Goal: Share content: Share content

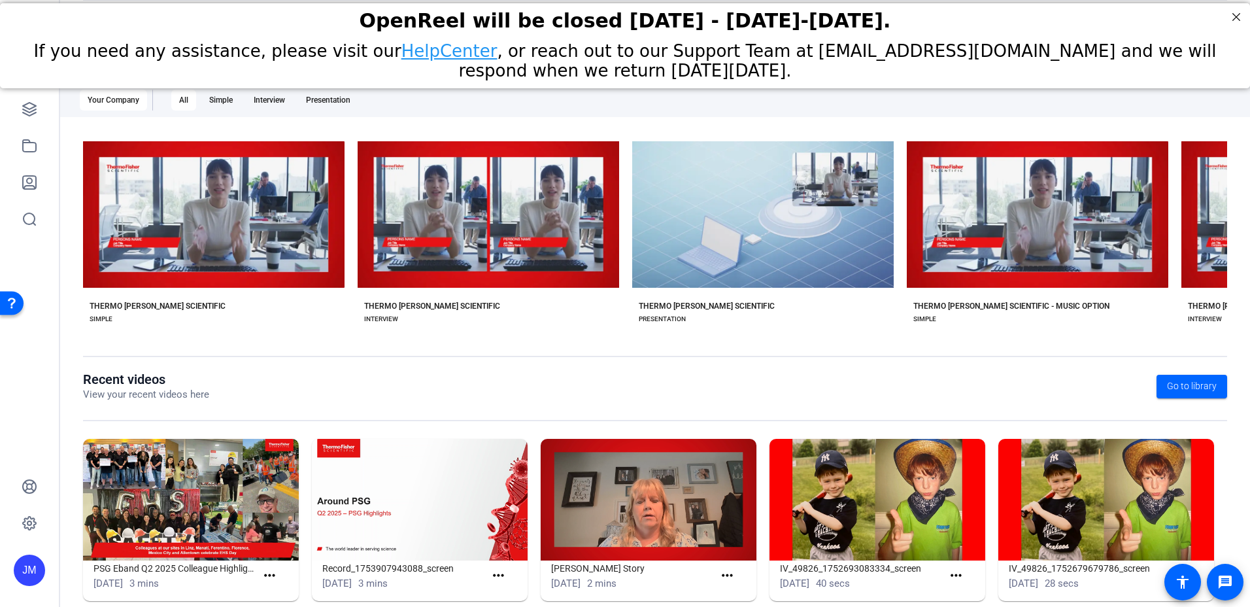
scroll to position [165, 0]
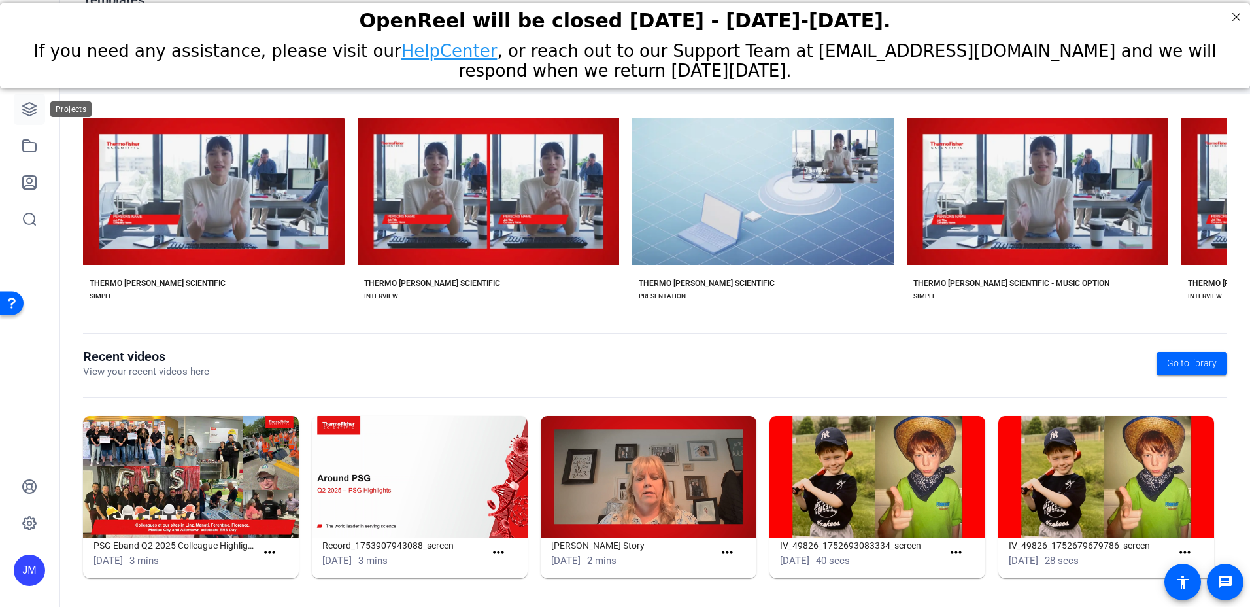
click at [32, 111] on icon at bounding box center [29, 109] width 13 height 13
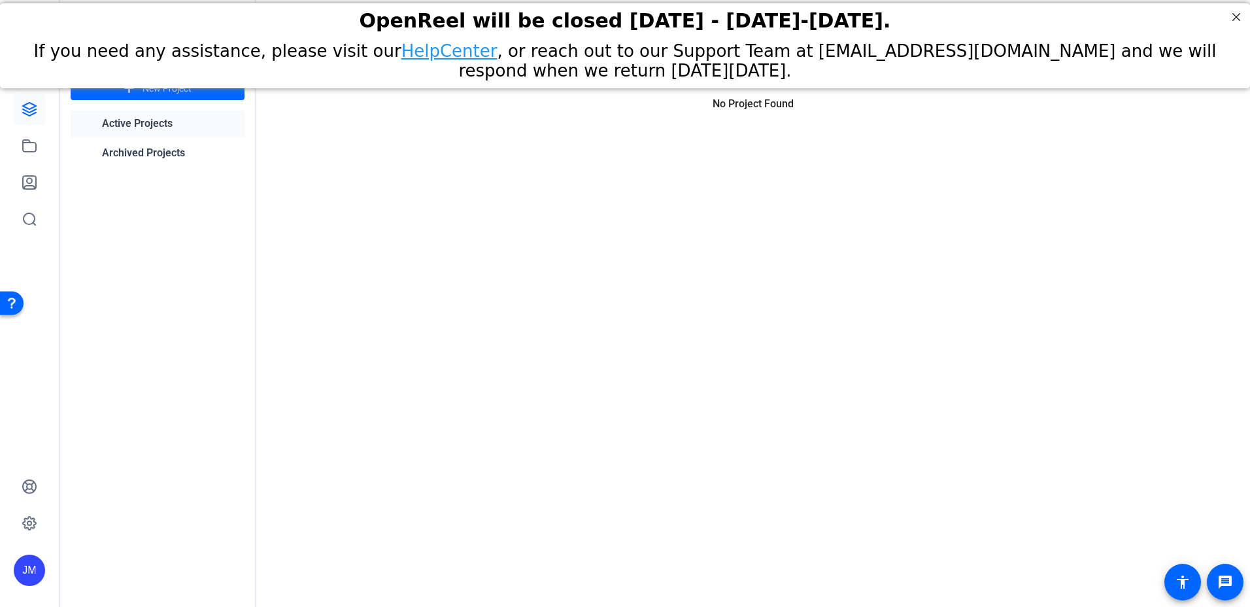
scroll to position [0, 0]
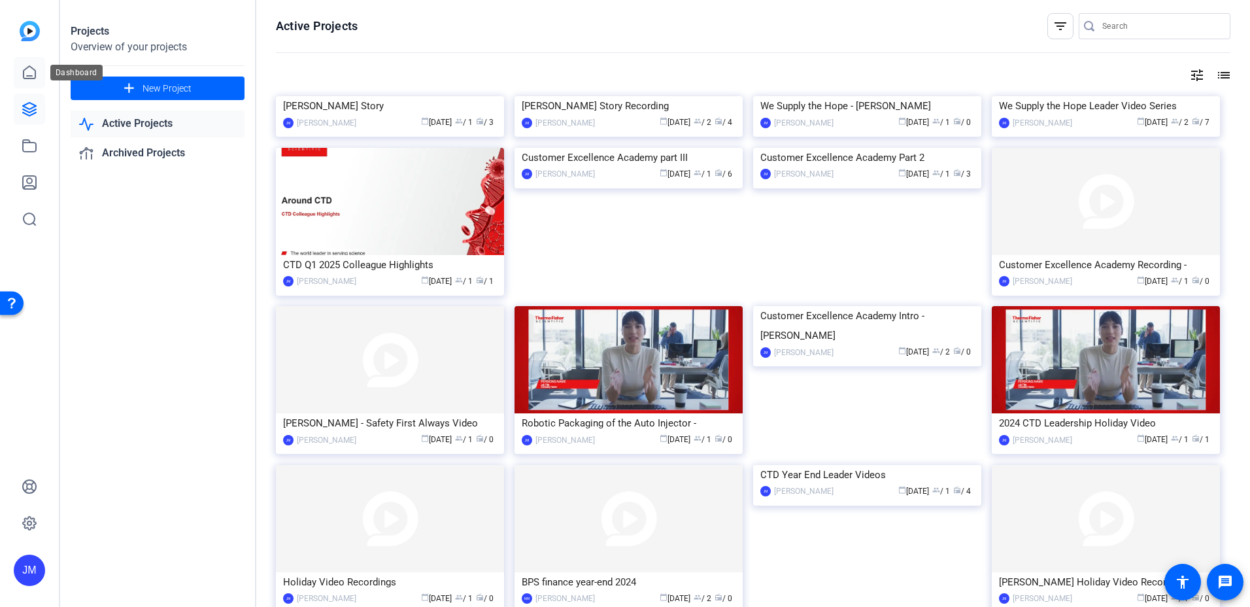
click at [30, 72] on icon at bounding box center [30, 73] width 16 height 16
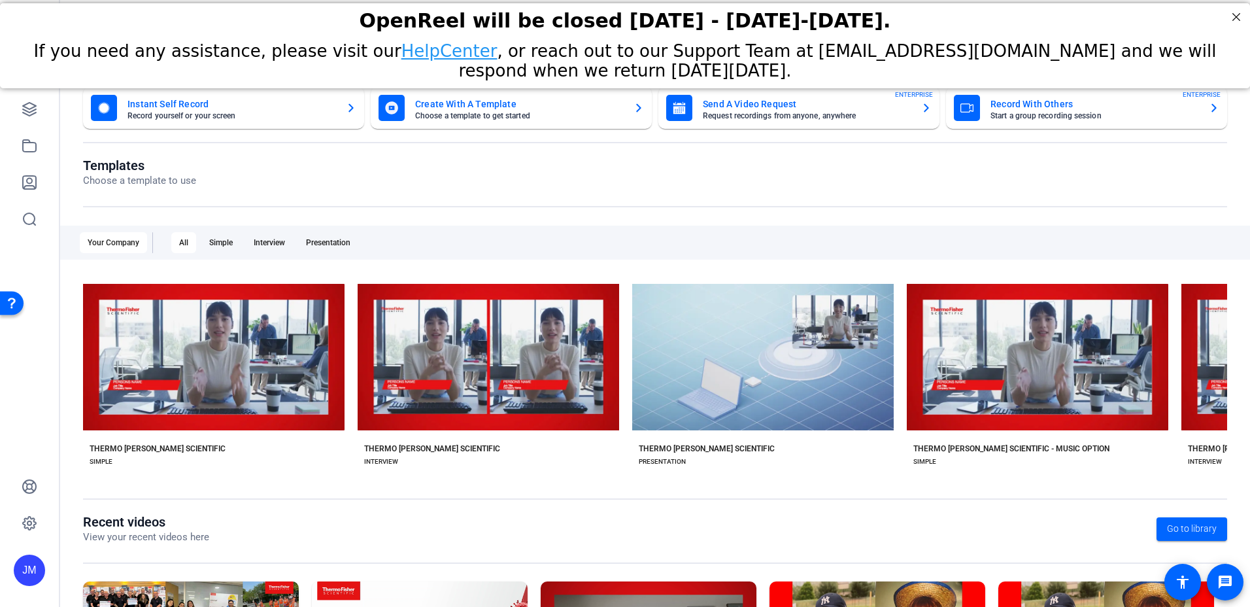
click at [199, 108] on mat-card-title "Instant Self Record" at bounding box center [231, 104] width 208 height 16
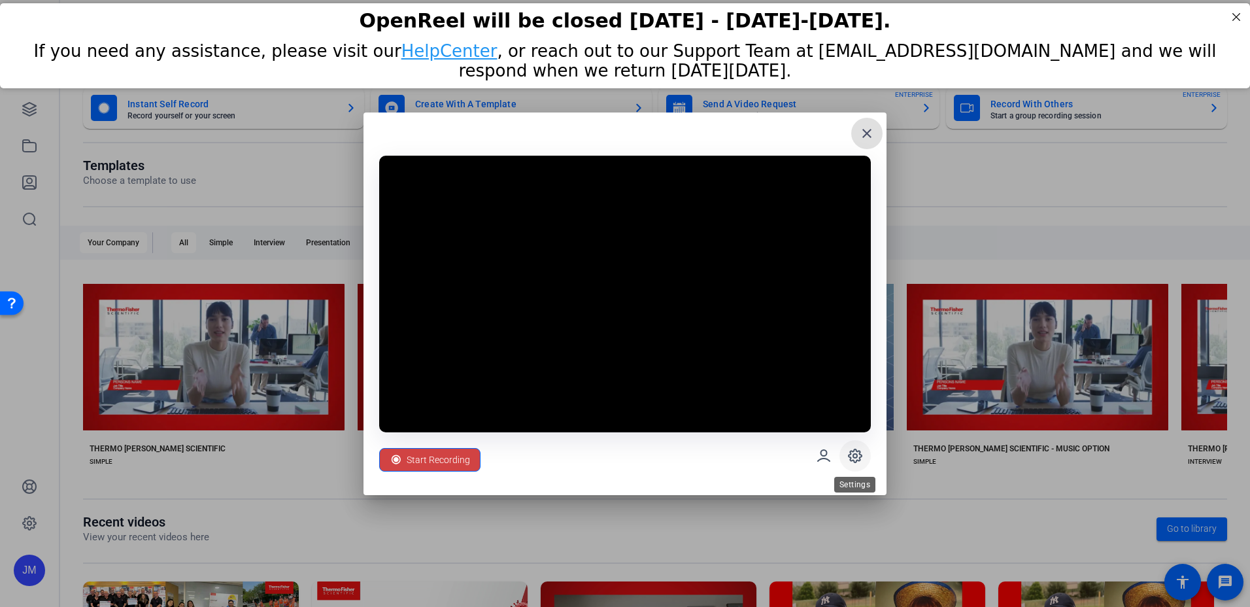
click at [858, 465] on span at bounding box center [854, 455] width 31 height 31
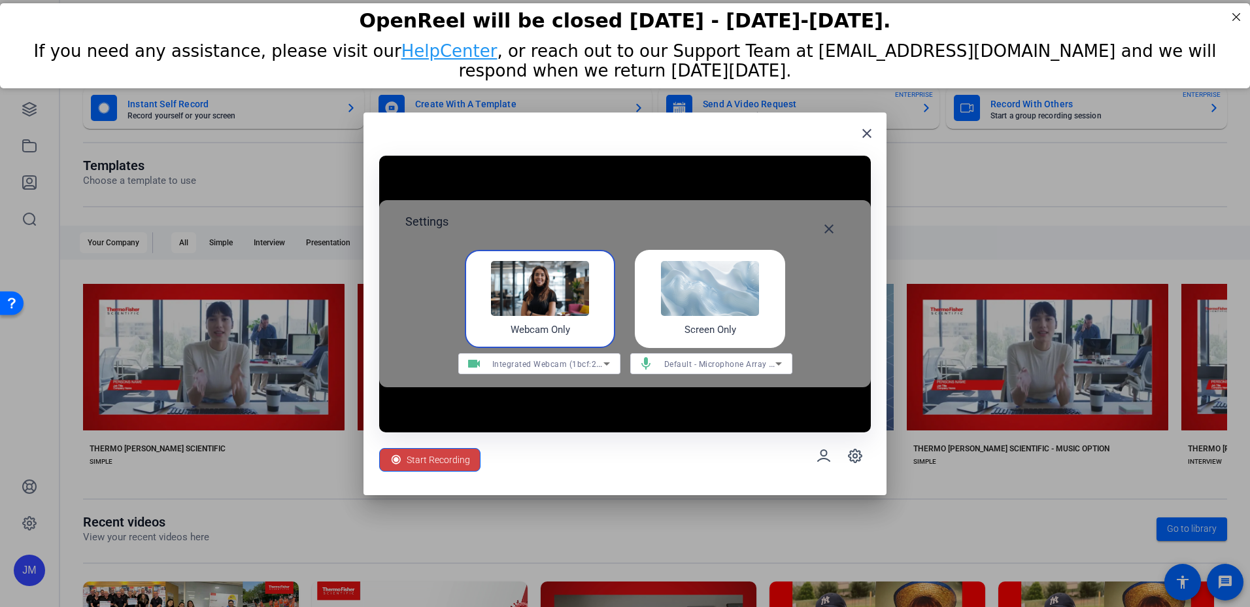
click at [778, 326] on div "Screen Only" at bounding box center [710, 299] width 150 height 98
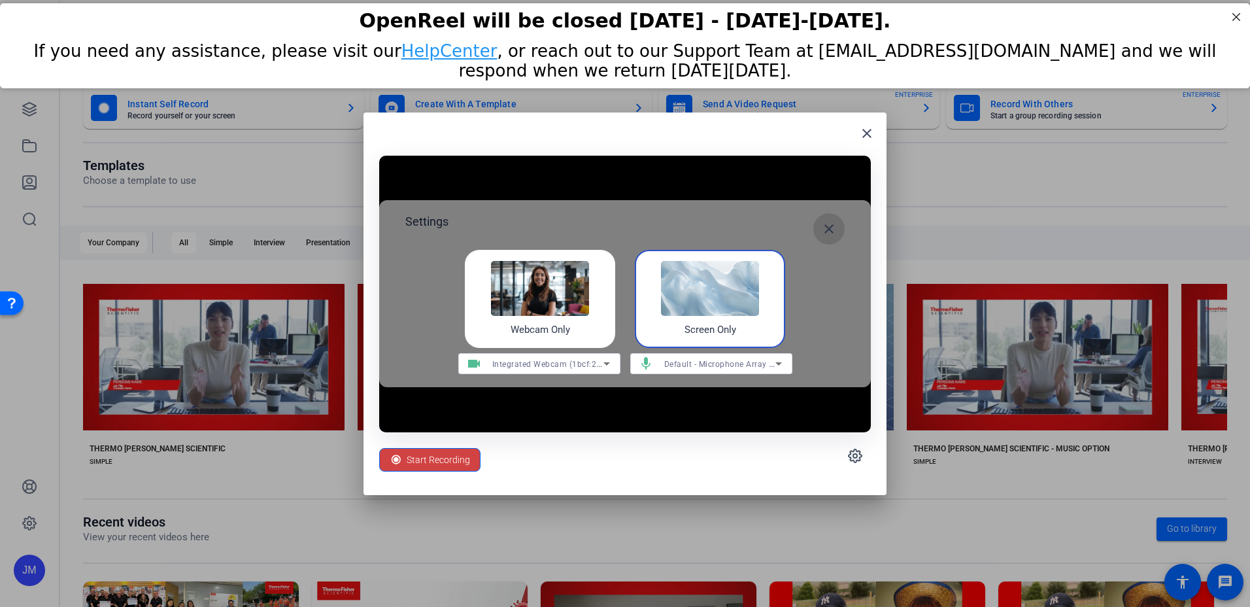
click at [831, 224] on mat-icon "close" at bounding box center [829, 229] width 16 height 16
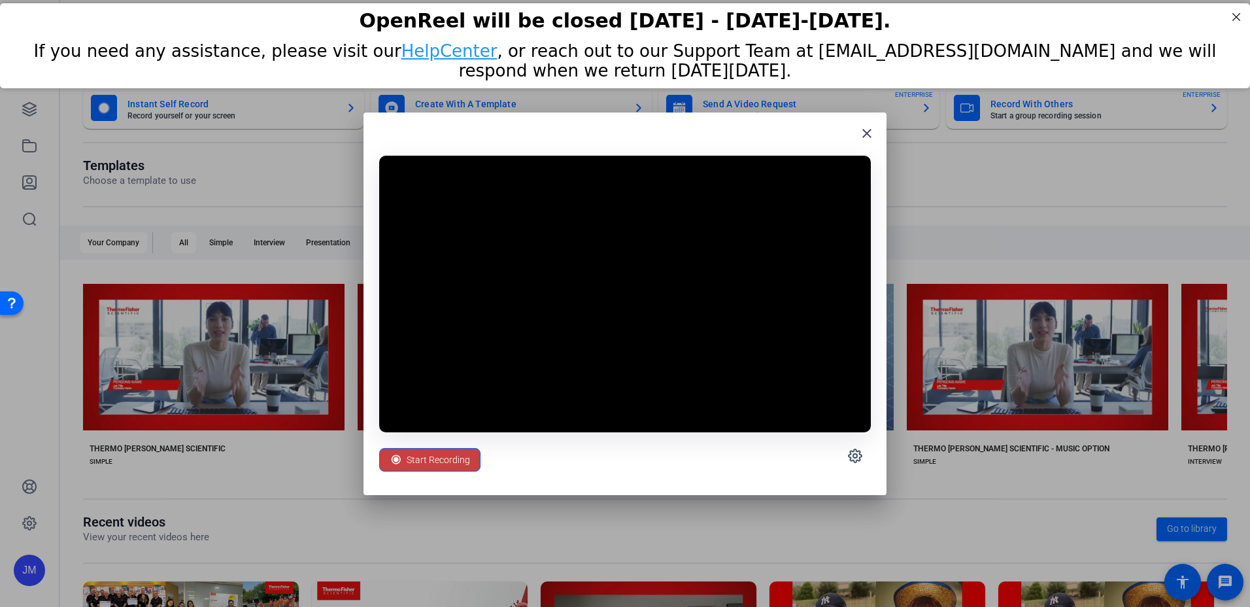
click at [427, 462] on span "Start Recording" at bounding box center [438, 459] width 63 height 25
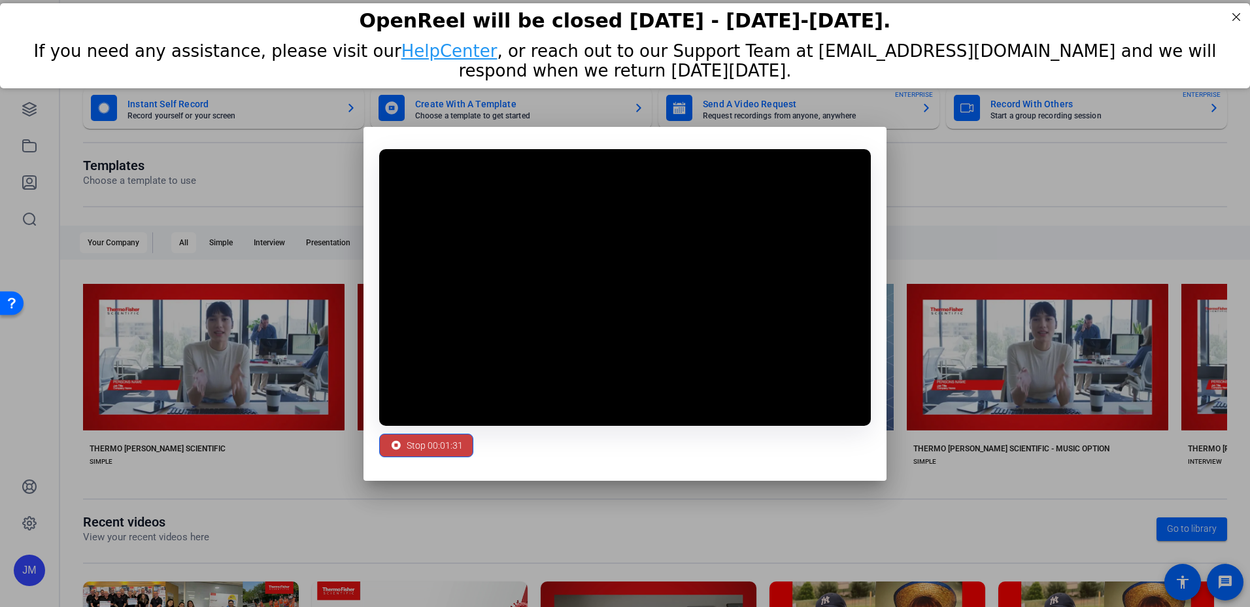
click at [404, 458] on span at bounding box center [426, 444] width 93 height 31
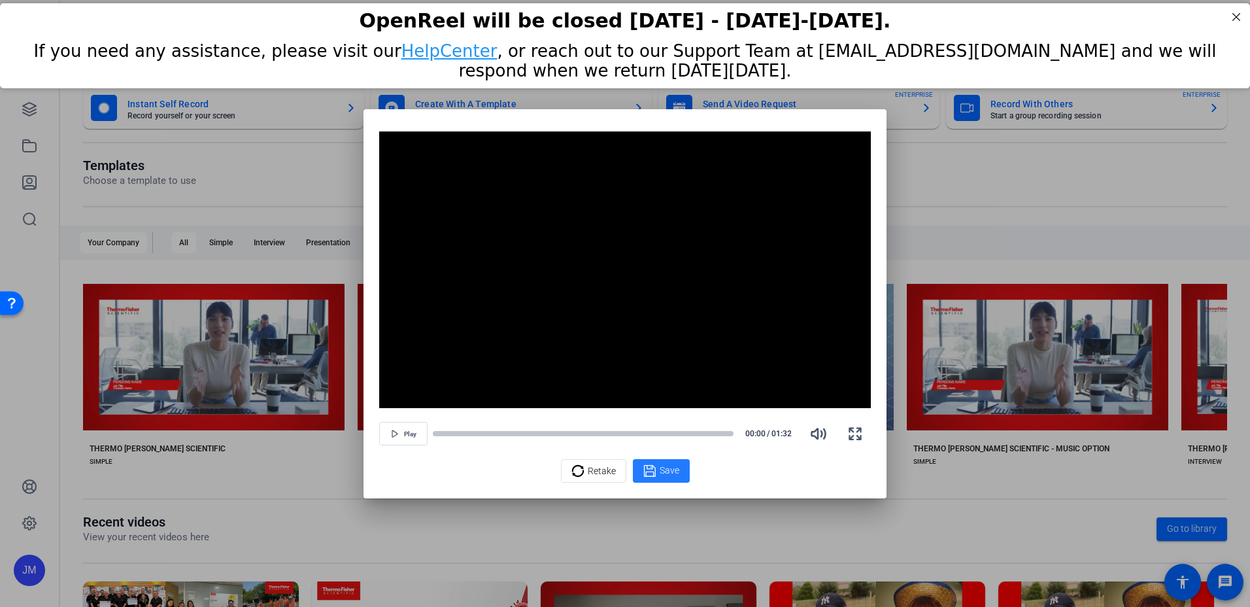
click at [674, 464] on span "Save" at bounding box center [670, 470] width 20 height 14
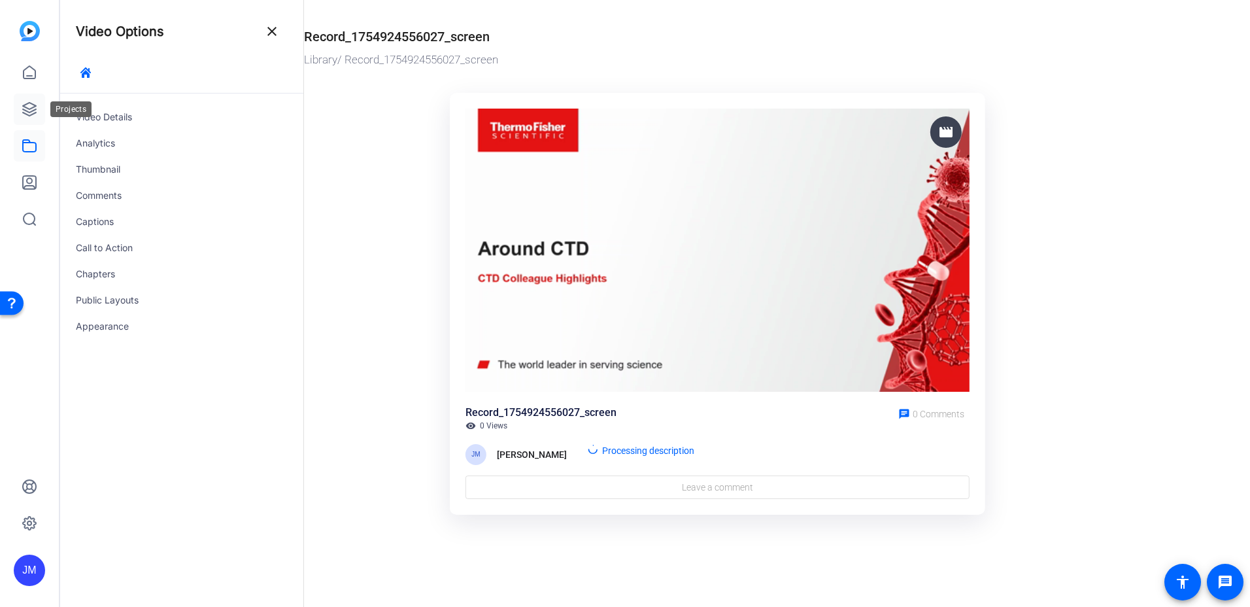
click at [27, 109] on icon at bounding box center [29, 109] width 13 height 13
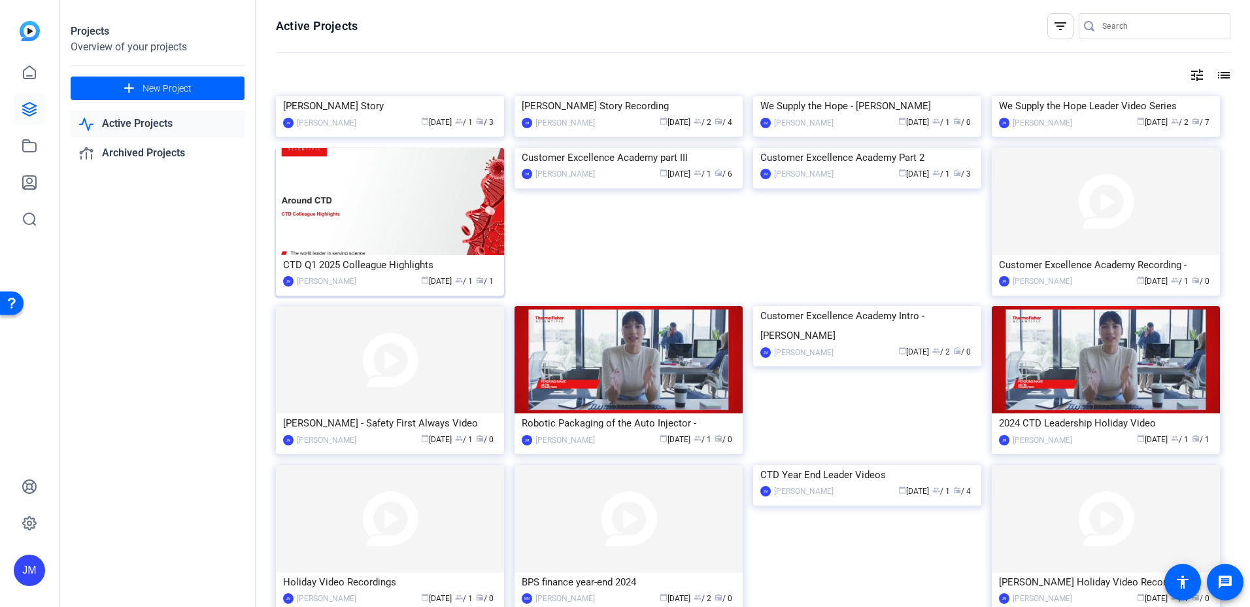
click at [400, 255] on img at bounding box center [390, 201] width 228 height 107
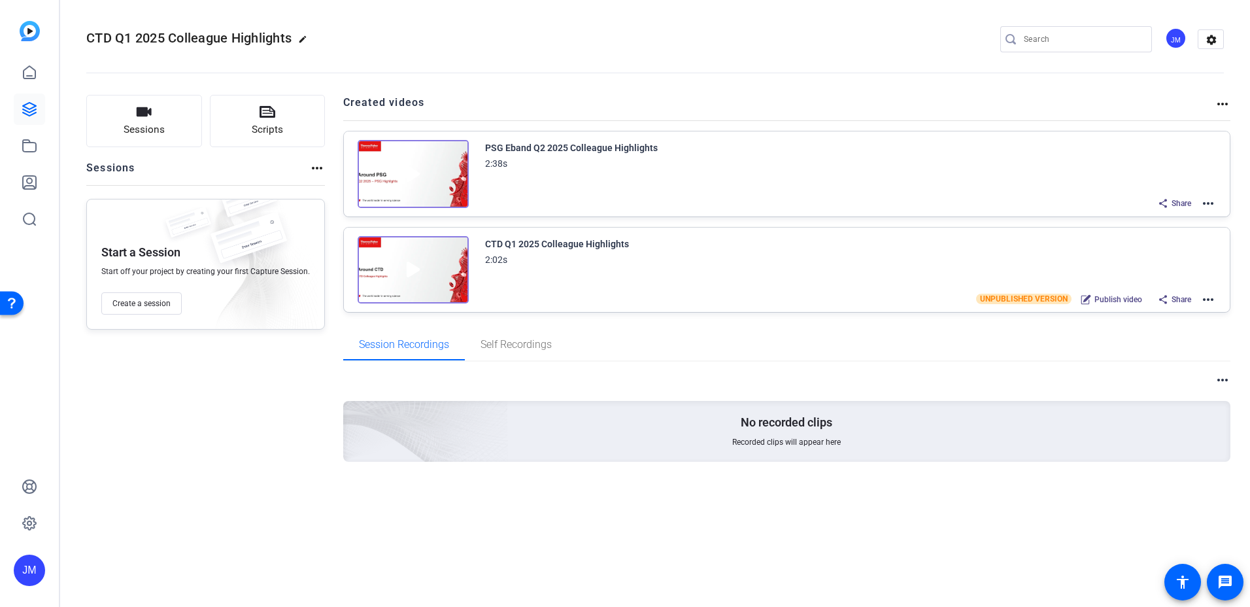
click at [1205, 205] on mat-icon "more_horiz" at bounding box center [1208, 203] width 16 height 16
click at [1170, 244] on span "Duplicate in new Project" at bounding box center [1159, 252] width 91 height 16
click at [1214, 301] on mat-icon "more_horiz" at bounding box center [1208, 300] width 16 height 16
click at [1160, 337] on span "Duplicate here" at bounding box center [1159, 331] width 91 height 16
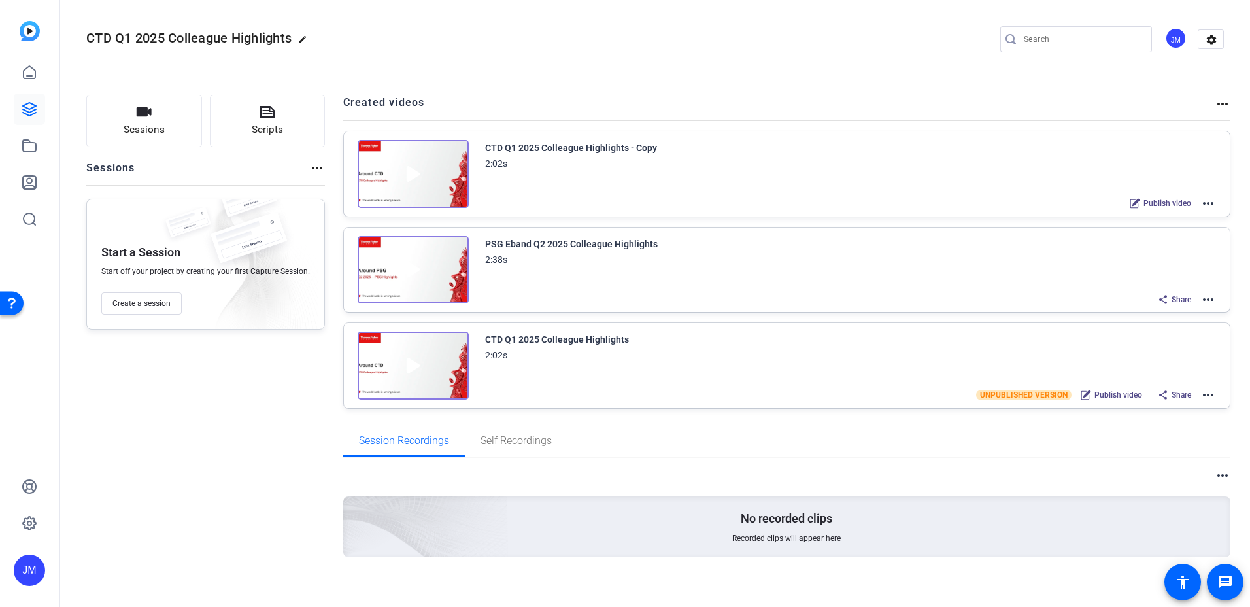
click at [1200, 207] on mat-icon "more_horiz" at bounding box center [1208, 203] width 16 height 16
click at [1178, 214] on span "Edit in Creator" at bounding box center [1153, 219] width 91 height 16
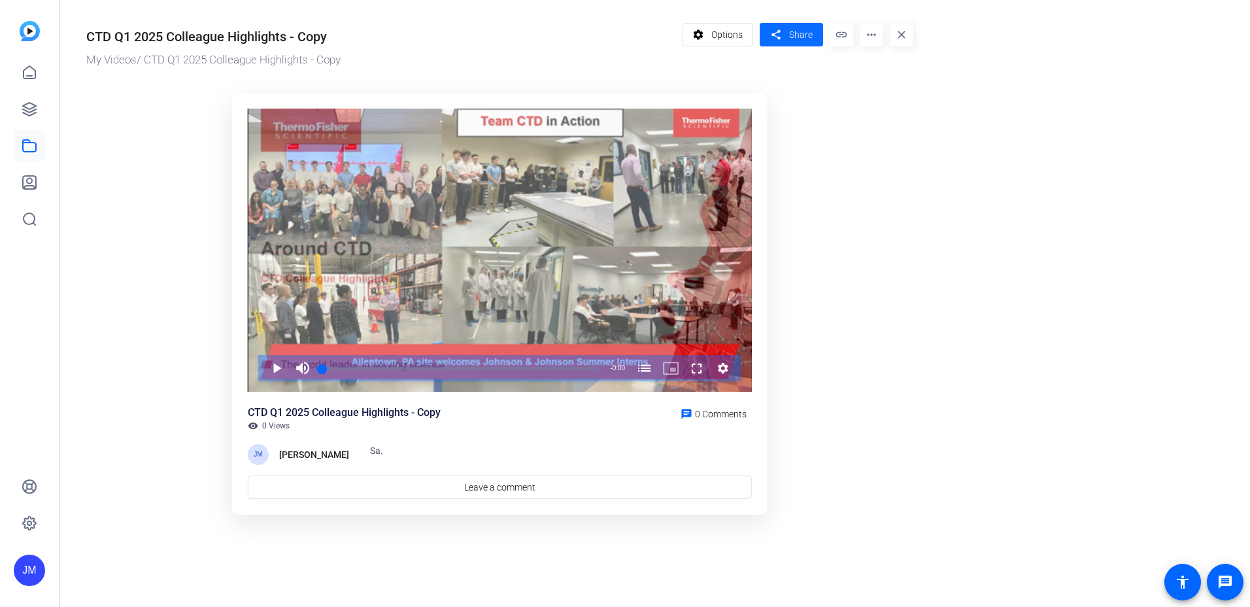
click at [815, 33] on span at bounding box center [791, 34] width 63 height 31
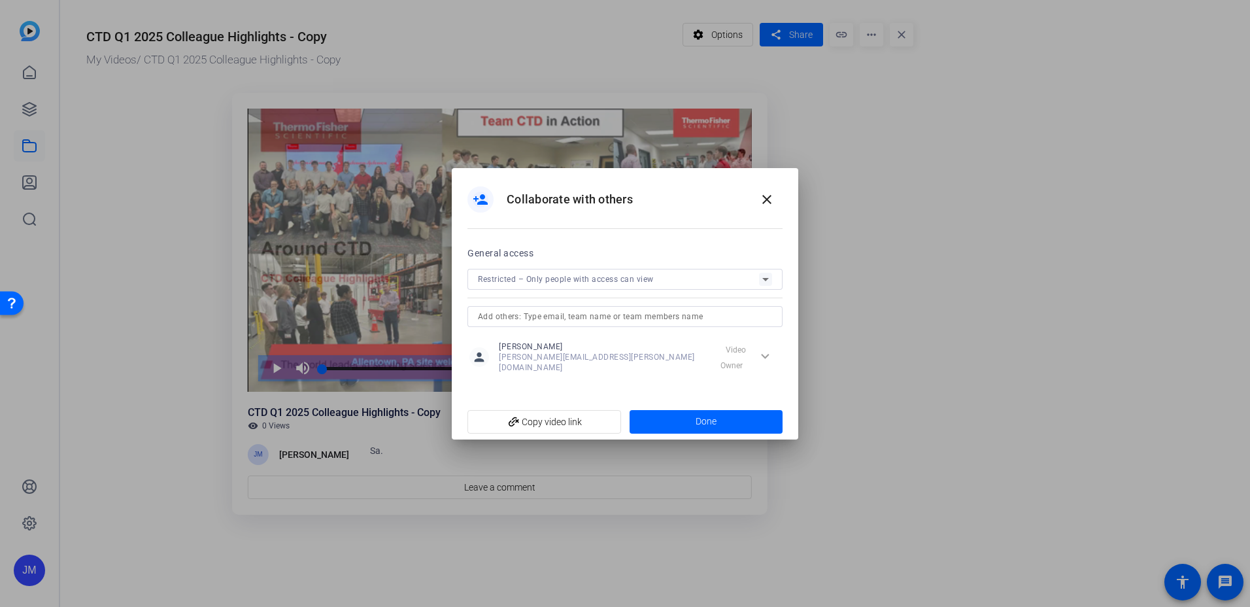
click at [709, 282] on div "Restricted – Only people with access can view" at bounding box center [618, 279] width 281 height 16
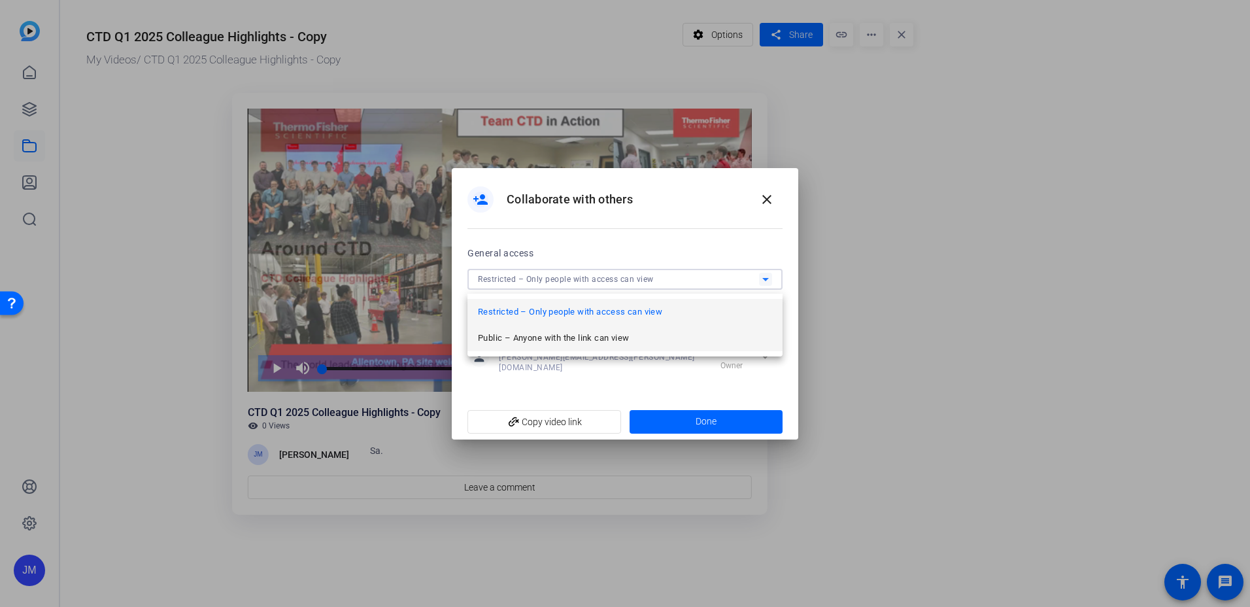
click at [654, 337] on mat-option "Public – Anyone with the link can view" at bounding box center [624, 338] width 315 height 26
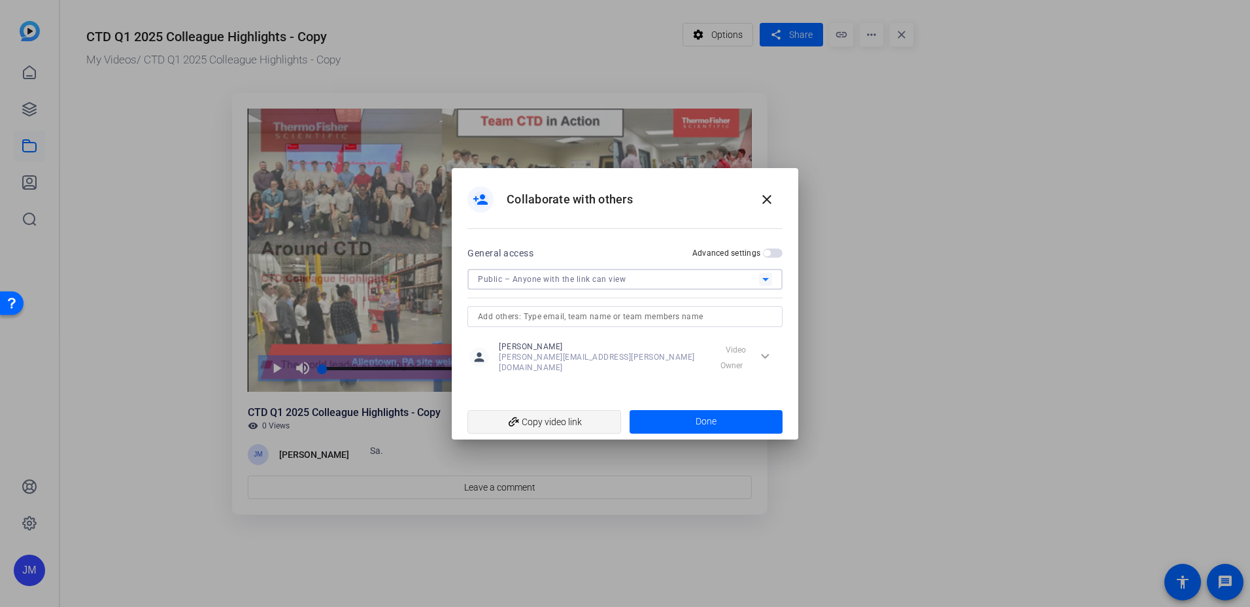
click at [556, 421] on span "add_link Copy video link" at bounding box center [544, 421] width 133 height 25
drag, startPoint x: 764, startPoint y: 203, endPoint x: 687, endPoint y: 190, distance: 78.2
click at [764, 203] on mat-icon "close" at bounding box center [767, 200] width 16 height 16
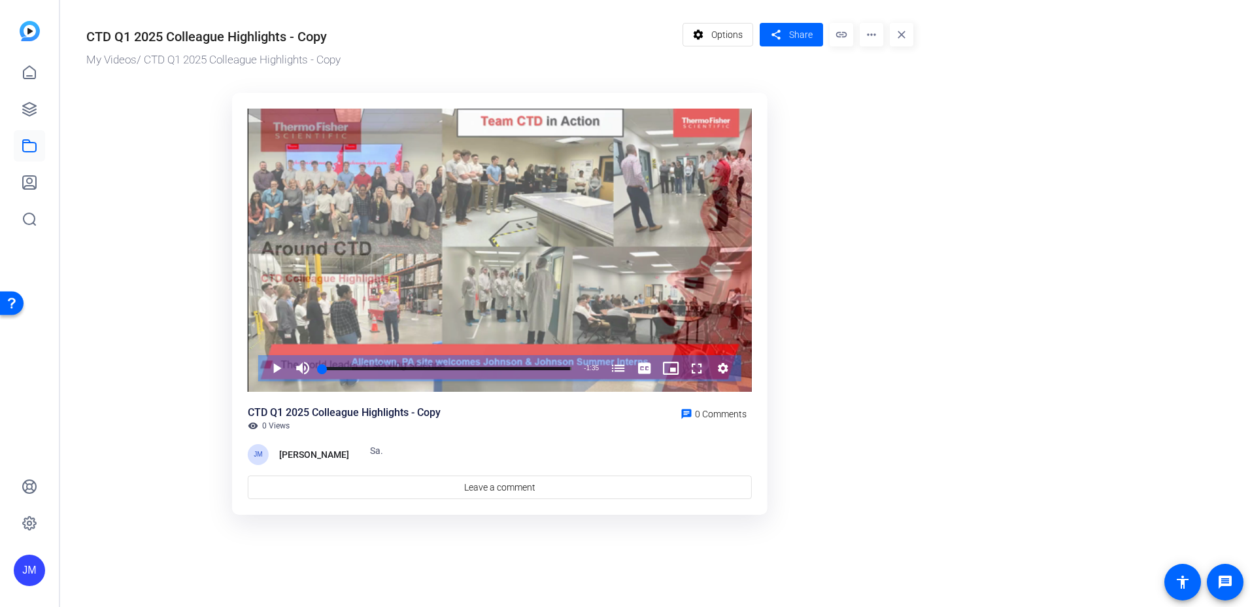
click at [178, 32] on div "CTD Q1 2025 Colleague Highlights - Copy" at bounding box center [206, 37] width 241 height 20
click at [709, 42] on span at bounding box center [718, 34] width 70 height 31
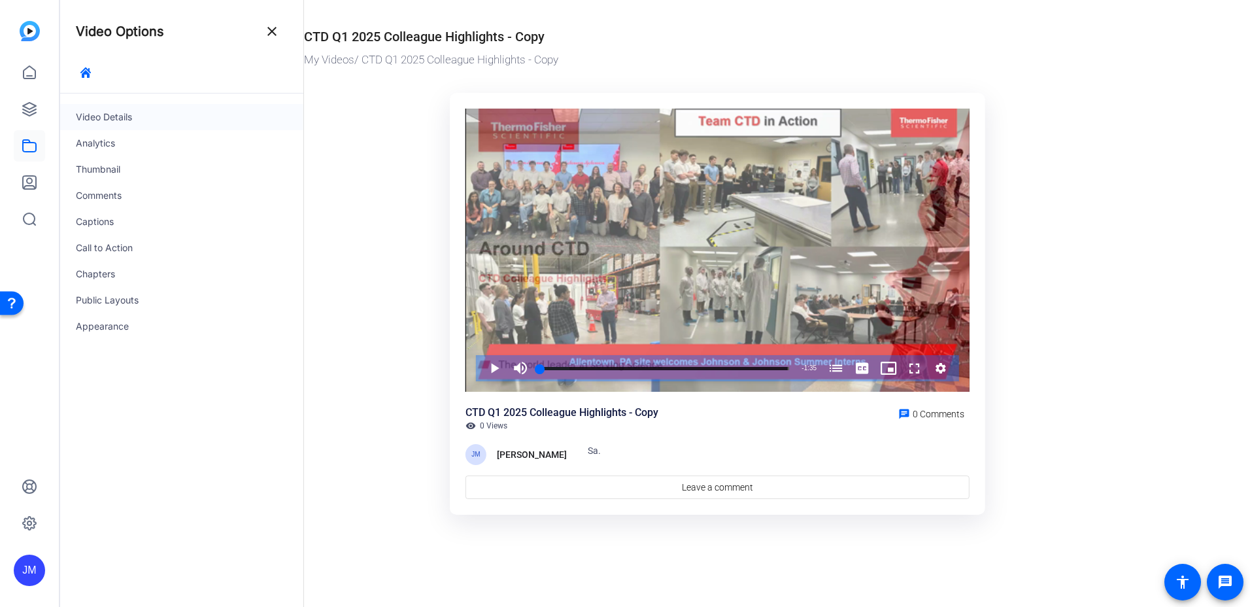
click at [144, 126] on div "Video Details" at bounding box center [181, 117] width 243 height 26
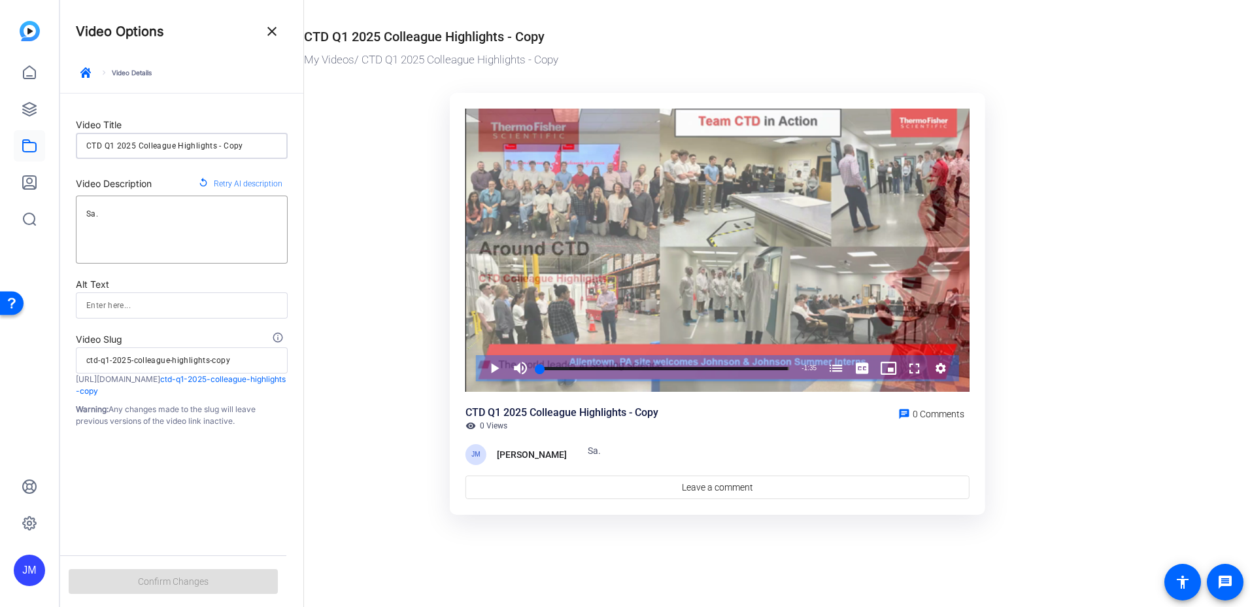
drag, startPoint x: 250, startPoint y: 142, endPoint x: 215, endPoint y: 146, distance: 35.5
click at [215, 146] on input "CTD Q1 2025 Colleague Highlights - Copy" at bounding box center [181, 146] width 191 height 16
type input "CTD Q1 2025 Colleague Highlights"
type input "ctd-q1-2025-colleague-highlights"
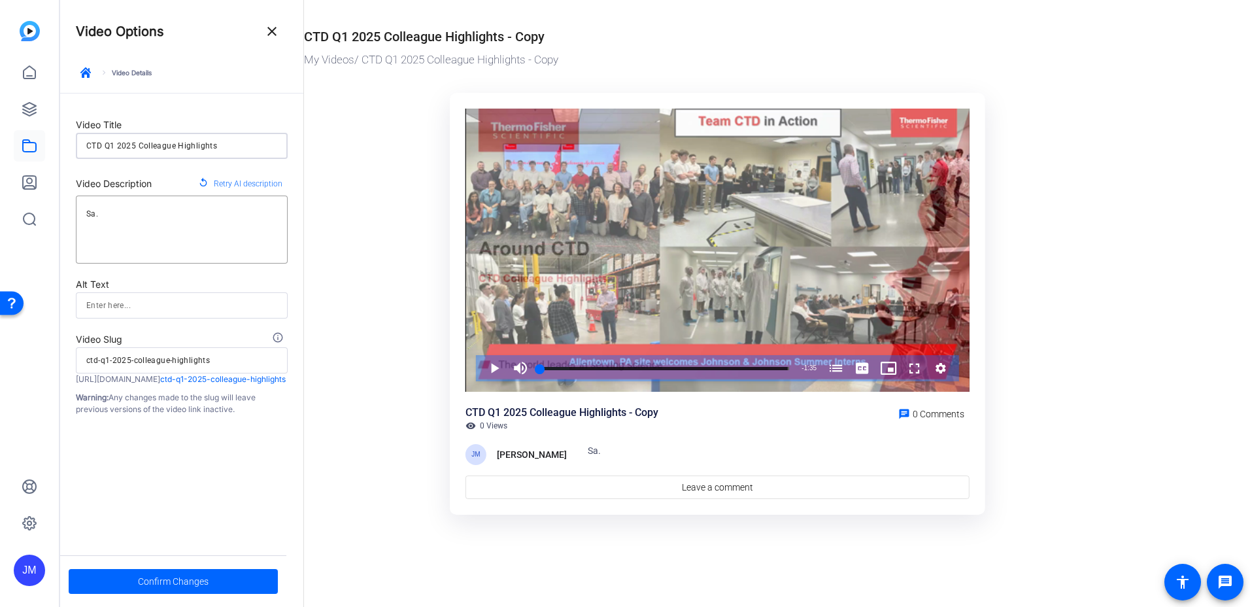
click at [112, 146] on input "CTD Q1 2025 Colleague Highlights" at bounding box center [181, 146] width 191 height 16
type input "CTD 1 2025 Colleague Highlights"
type input "ctd-1-2025-colleague-highlights"
type input "CTD Q1 2025 Colleague Highlights"
type input "ctd-q1-2025-colleague-highlights"
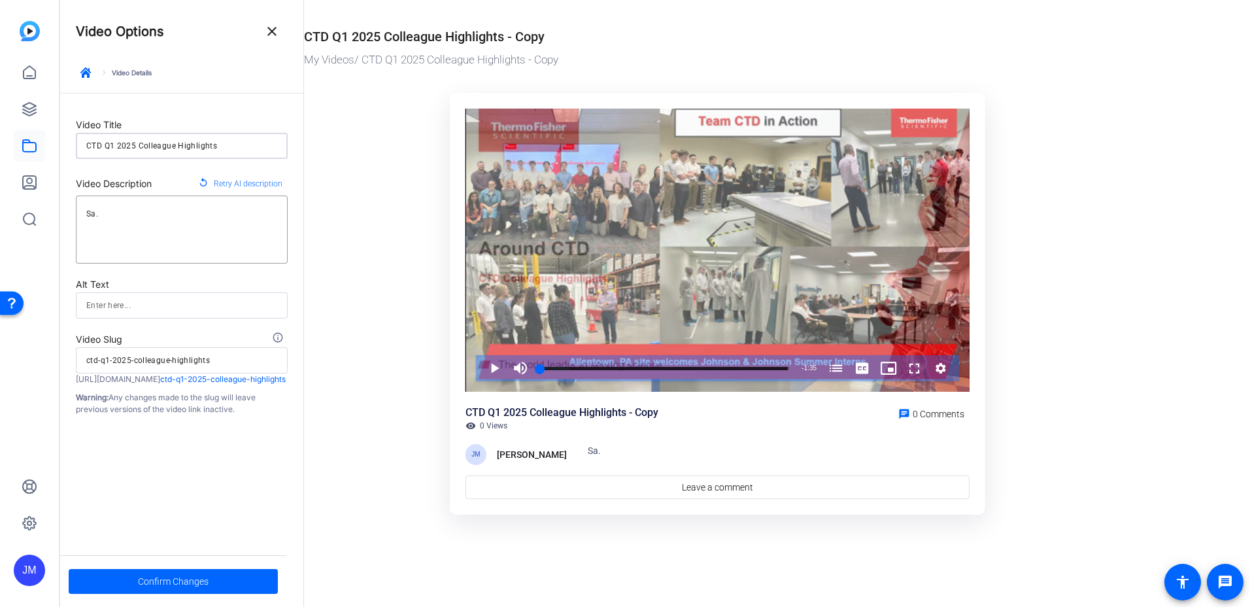
type input "CTD Q21 2025 Colleague Highlights"
type input "ctd-q21-2025-colleague-highlights"
type input "CTD Q2 2025 Colleague Highlights"
type input "ctd-q2-2025-colleague-highlights"
type input "CTD Q2 2025 Colleague Highlights"
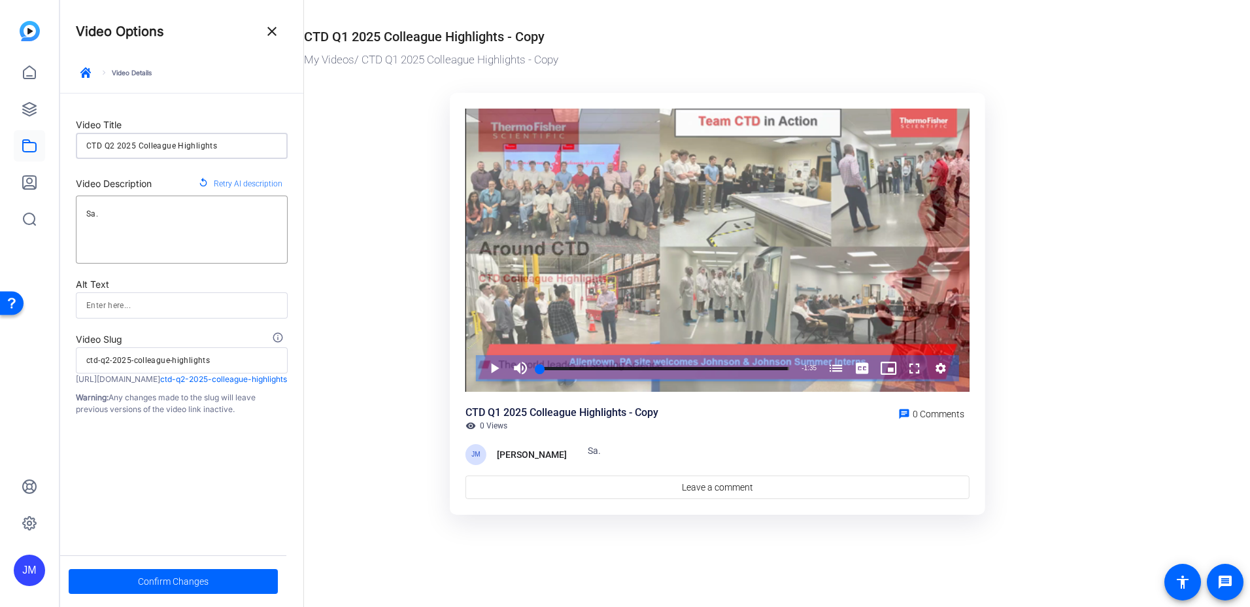
click at [336, 208] on ktd-grid "Video Player is loading. Play Video Play Mute Current Time 0:00 / Duration 1:35…" at bounding box center [717, 304] width 827 height 438
click at [180, 580] on span "Confirm Changes" at bounding box center [173, 581] width 71 height 25
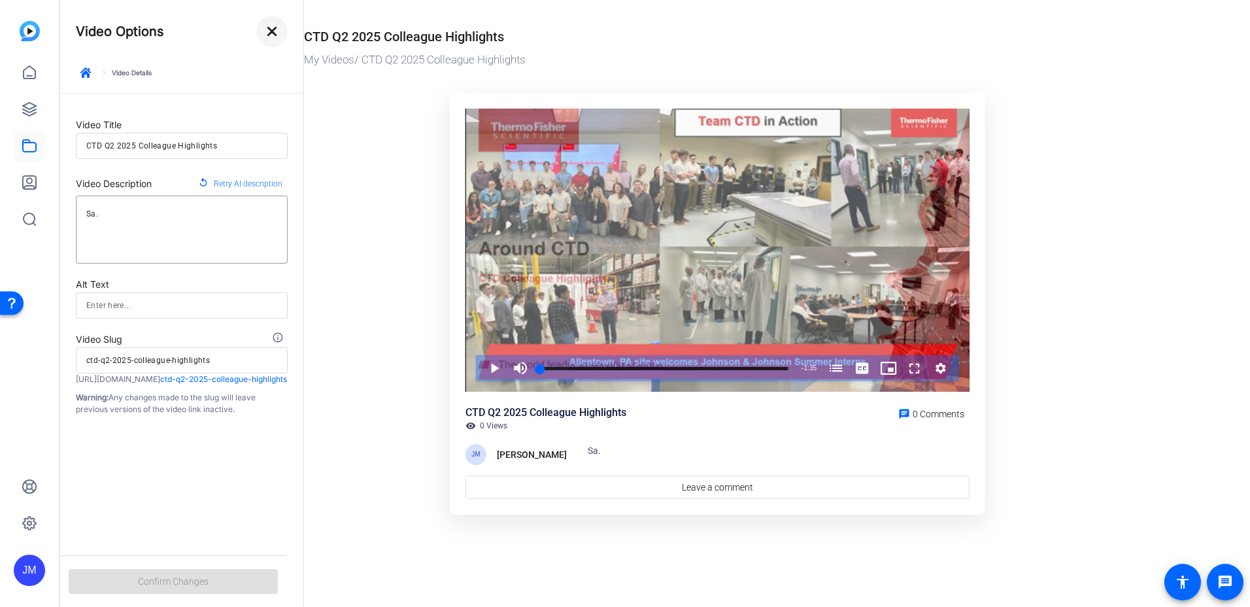
click at [275, 39] on mat-icon "close" at bounding box center [272, 32] width 16 height 16
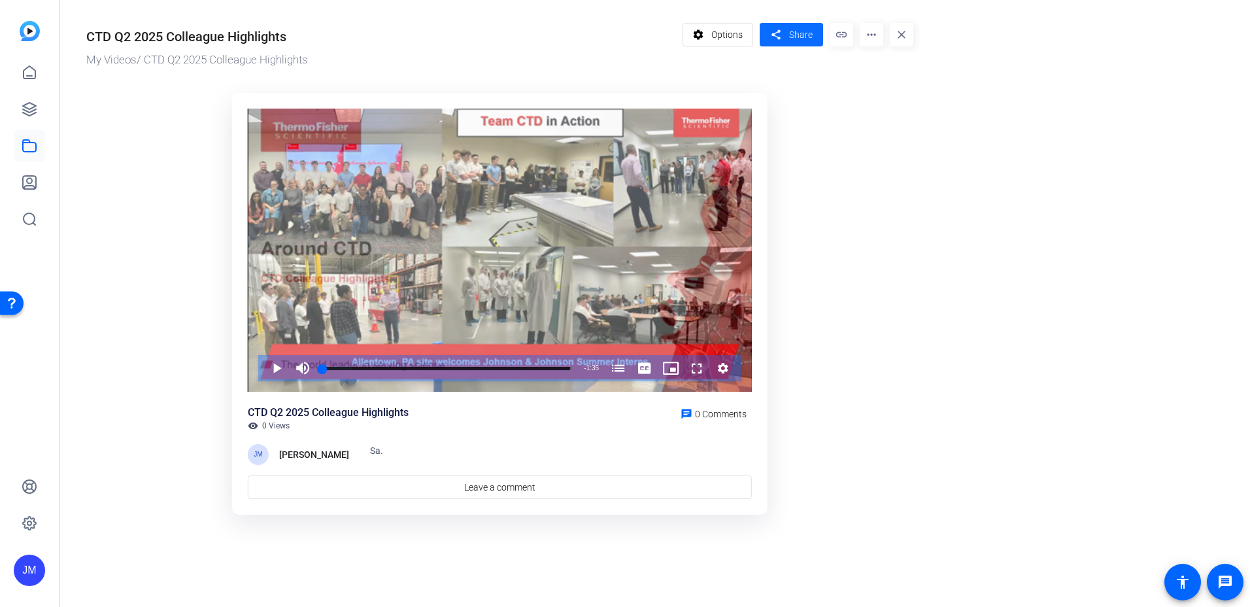
click at [791, 32] on span "Share" at bounding box center [801, 35] width 24 height 14
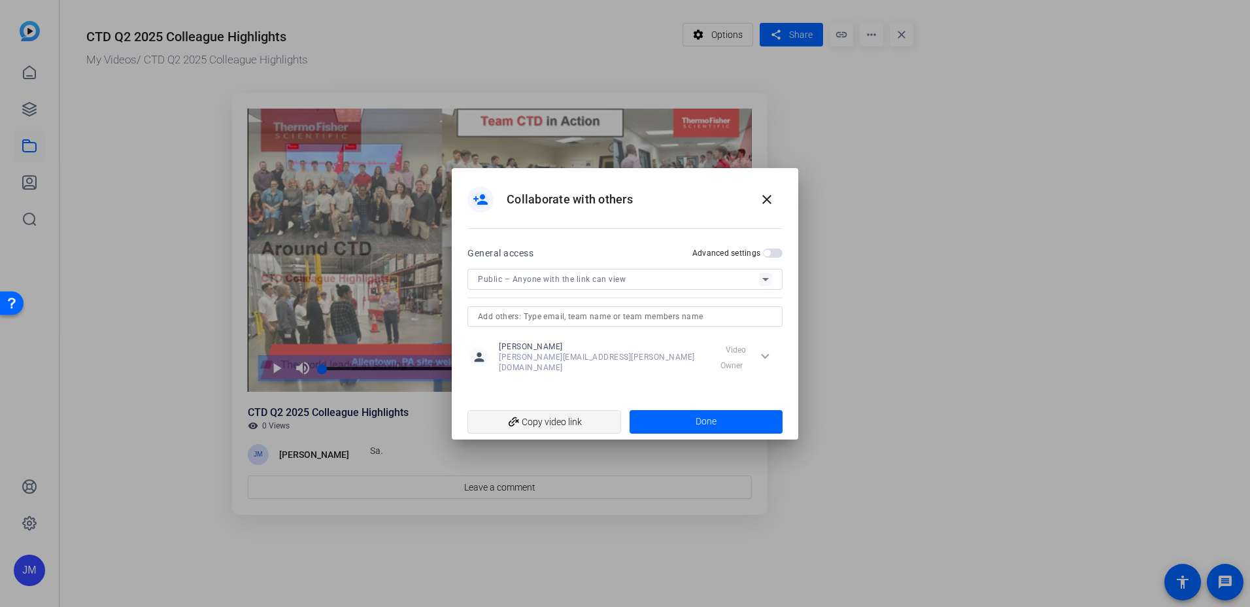
click at [587, 414] on span "add_link Copy video link" at bounding box center [544, 421] width 133 height 25
click at [763, 203] on mat-icon "close" at bounding box center [767, 200] width 16 height 16
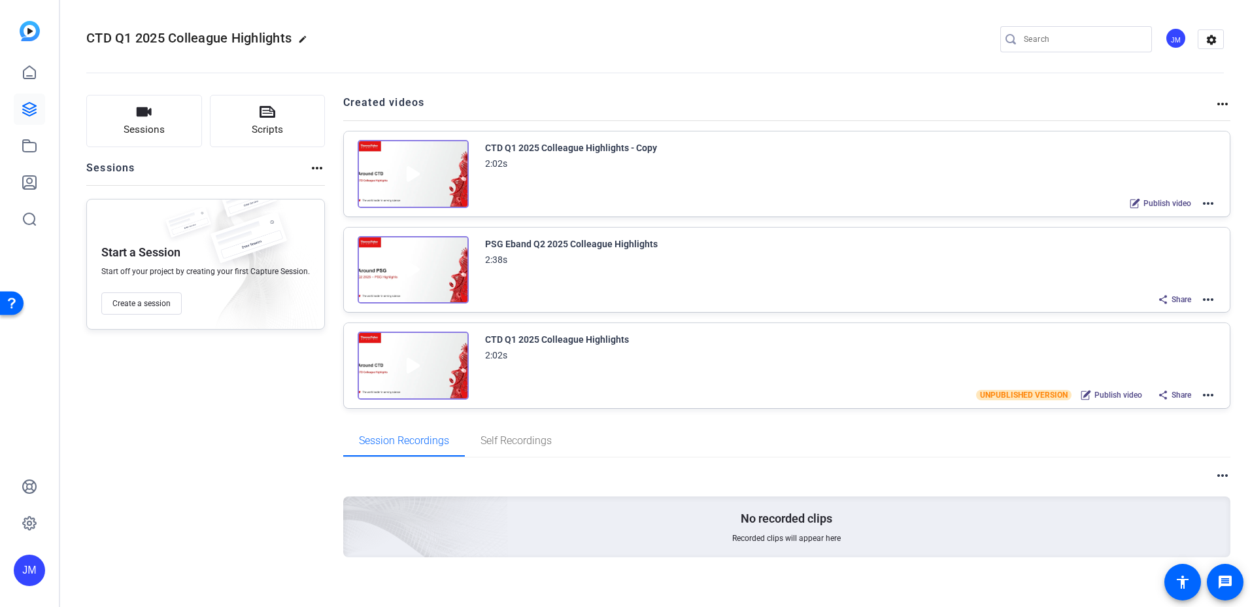
drag, startPoint x: 843, startPoint y: 33, endPoint x: 788, endPoint y: 18, distance: 57.6
click at [843, 33] on div "CTD Q1 2025 Colleague Highlights edit JM settings" at bounding box center [654, 39] width 1137 height 20
click at [1200, 203] on mat-icon "more_horiz" at bounding box center [1208, 203] width 16 height 16
click at [1162, 214] on span "Edit in Creator" at bounding box center [1153, 219] width 91 height 16
